Goal: Task Accomplishment & Management: Manage account settings

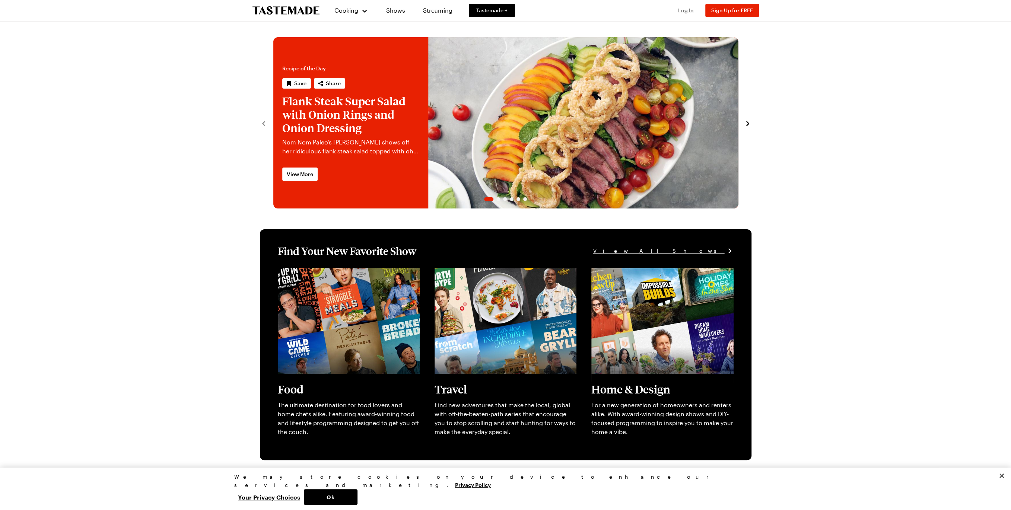
click at [685, 10] on span "Log In" at bounding box center [686, 10] width 16 height 6
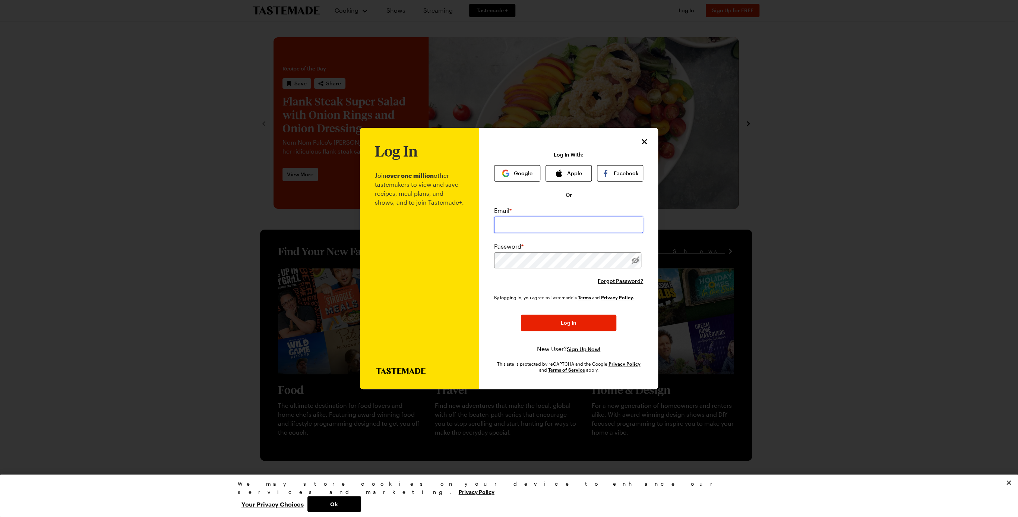
click at [547, 227] on input "email" at bounding box center [568, 224] width 149 height 16
click at [516, 177] on button "Google" at bounding box center [517, 173] width 46 height 16
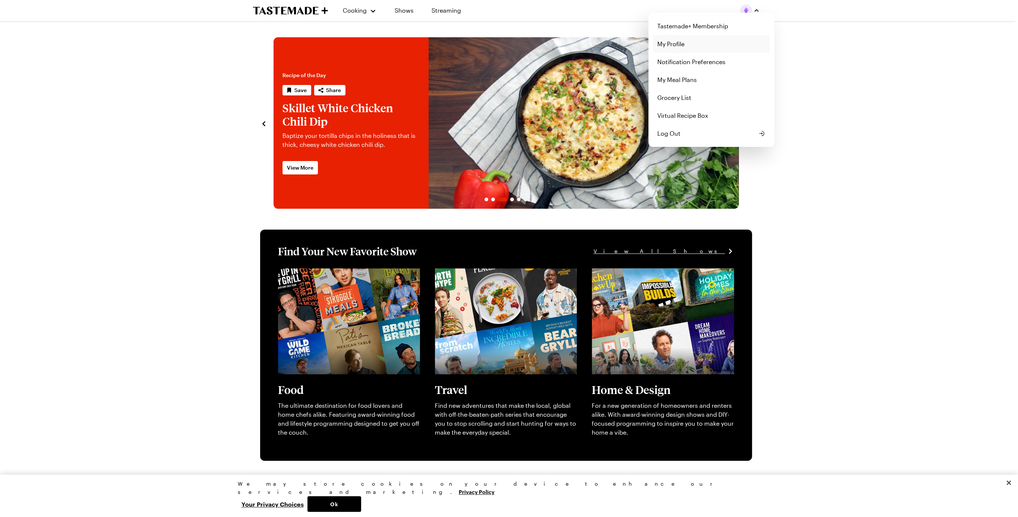
click at [678, 40] on link "My Profile" at bounding box center [711, 44] width 117 height 18
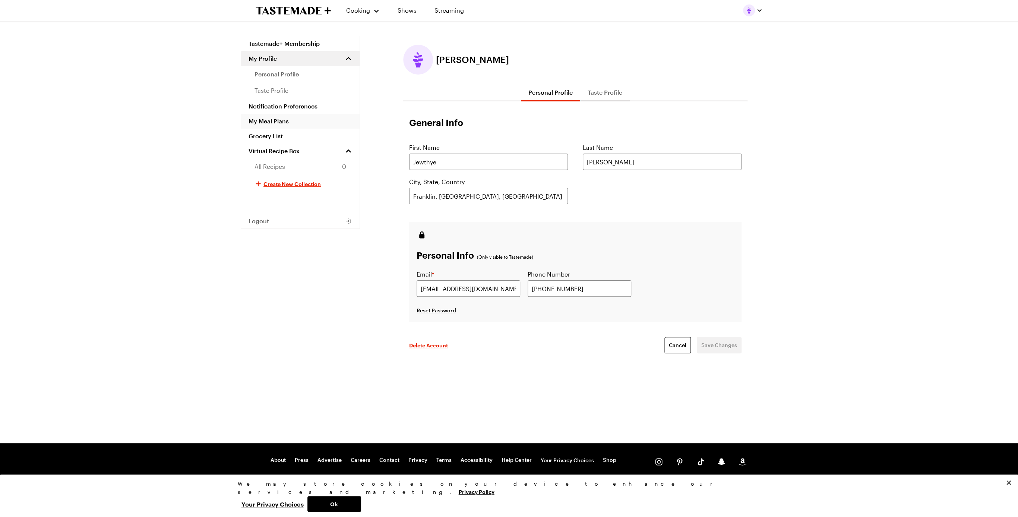
click at [295, 124] on link "My Meal Plans" at bounding box center [300, 121] width 118 height 15
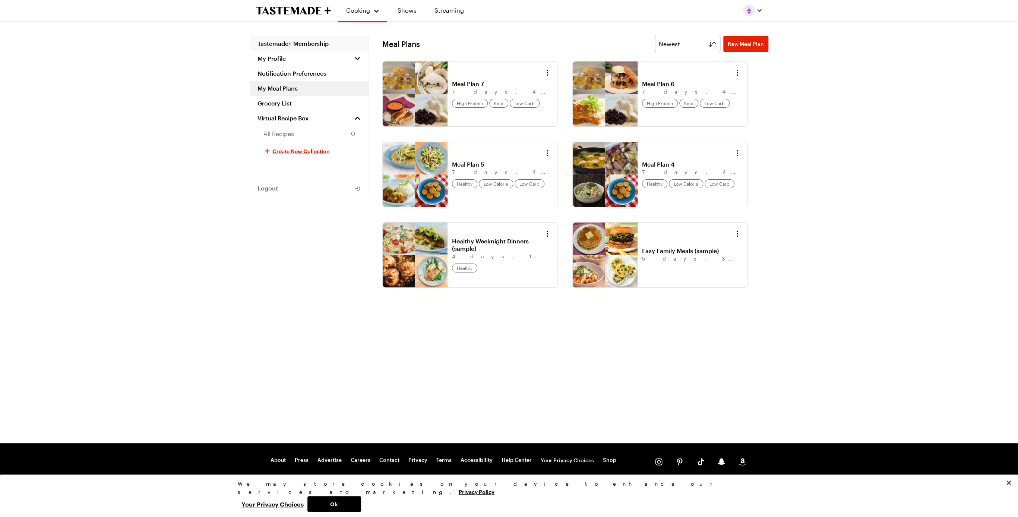
click at [311, 42] on link "Tastemade+ Membership" at bounding box center [309, 43] width 118 height 15
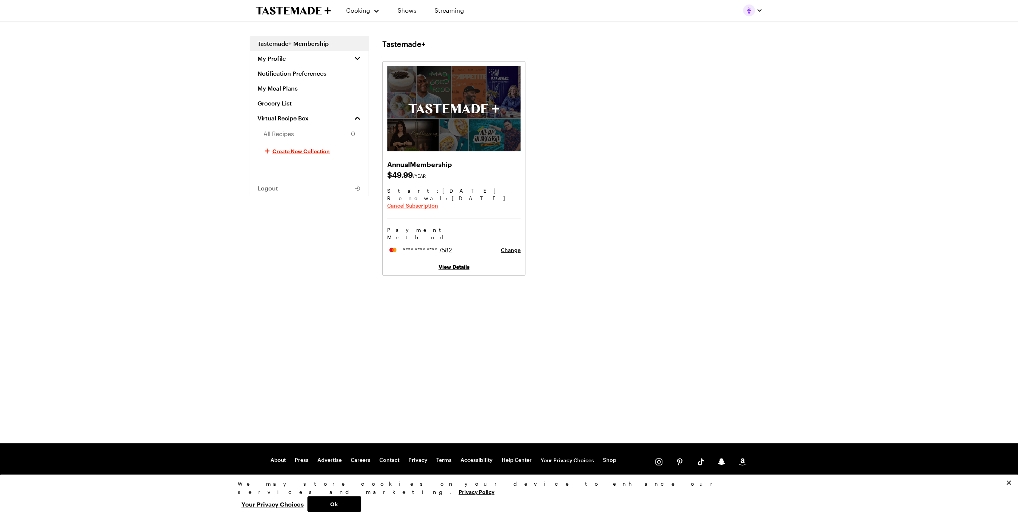
click at [420, 205] on span "Cancel Subscription" at bounding box center [412, 205] width 51 height 7
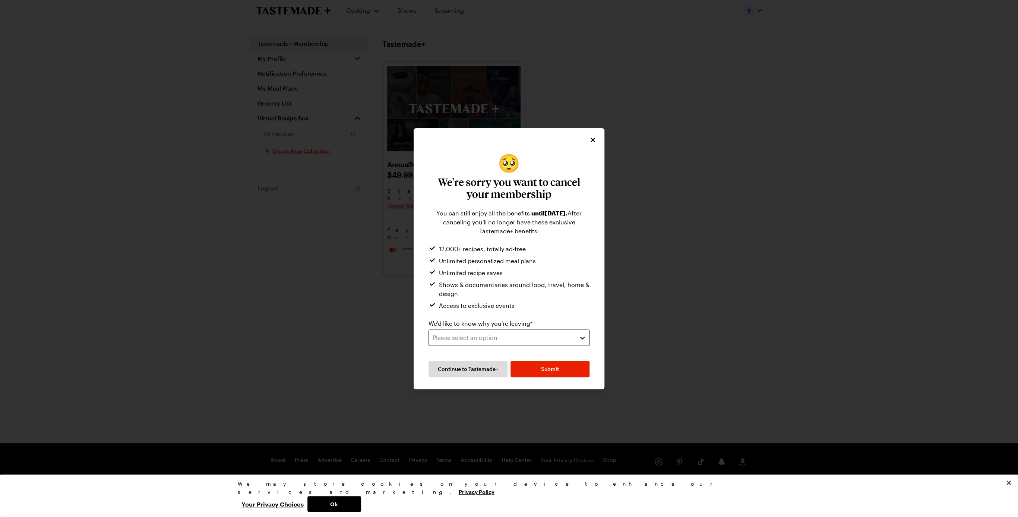
click at [513, 335] on div "Please select an option" at bounding box center [504, 337] width 142 height 9
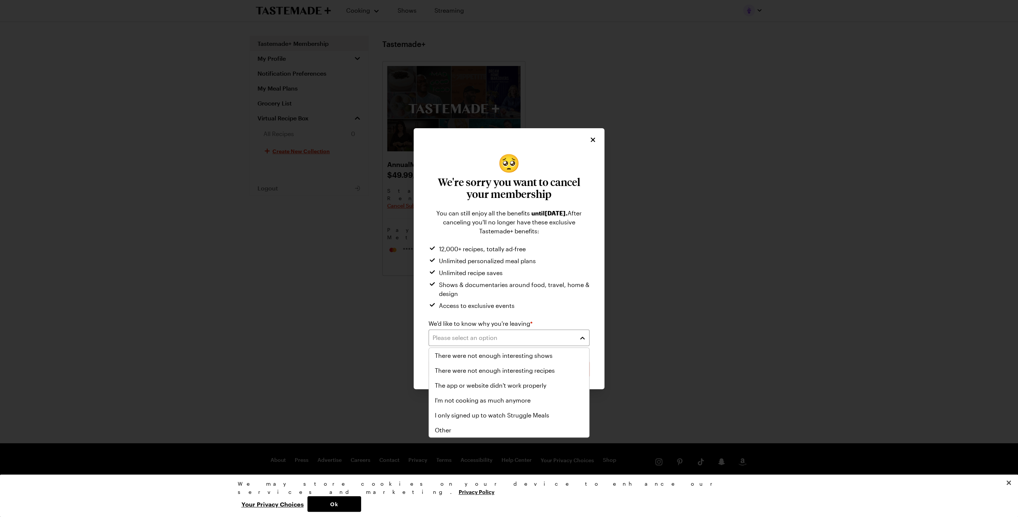
scroll to position [86, 0]
click at [468, 381] on span "The app or website didn't work properly" at bounding box center [490, 384] width 111 height 9
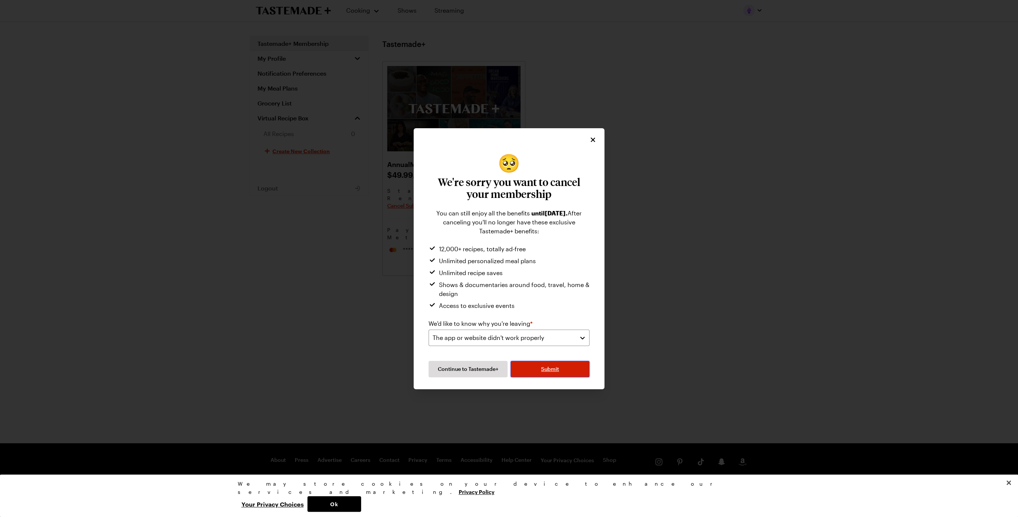
click at [572, 372] on button "Submit" at bounding box center [549, 369] width 79 height 16
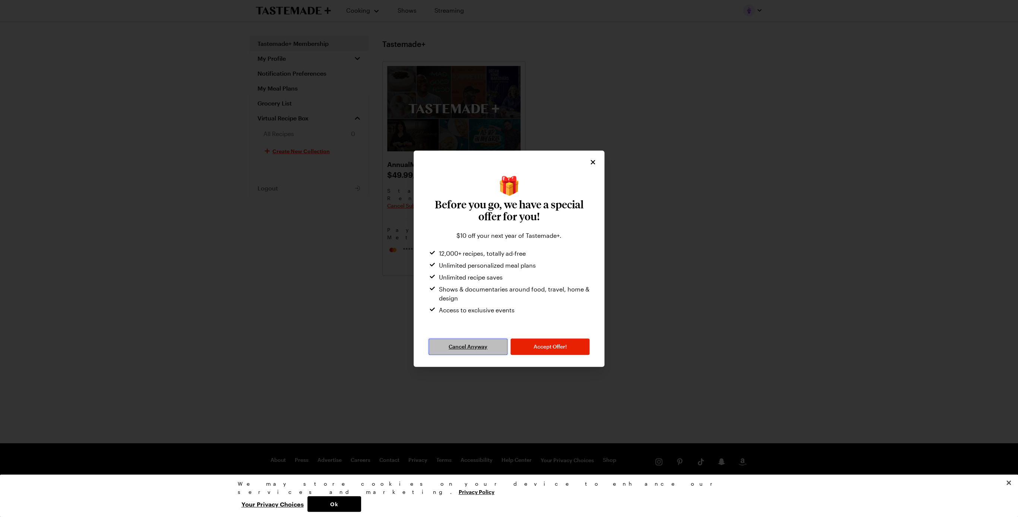
click at [449, 345] on span "Cancel Anyway" at bounding box center [468, 346] width 39 height 7
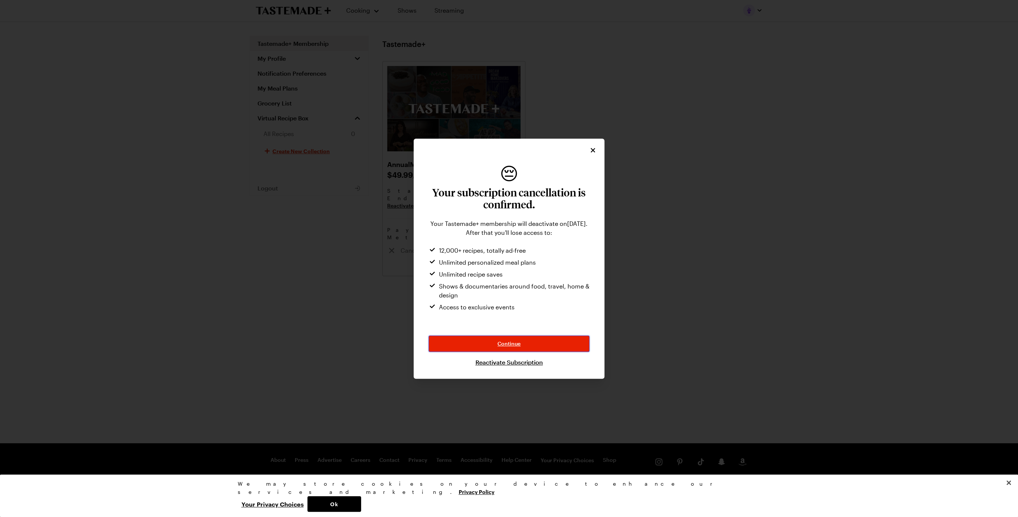
click at [449, 345] on button "Continue" at bounding box center [508, 343] width 161 height 16
